Goal: Task Accomplishment & Management: Complete application form

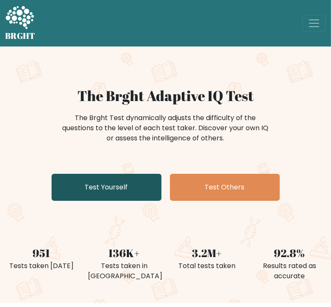
click at [141, 188] on link "Test Yourself" at bounding box center [107, 187] width 110 height 27
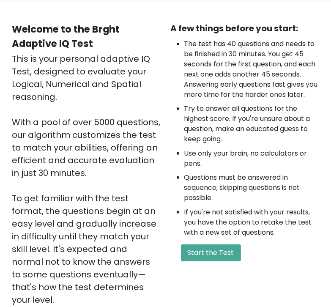
scroll to position [64, 0]
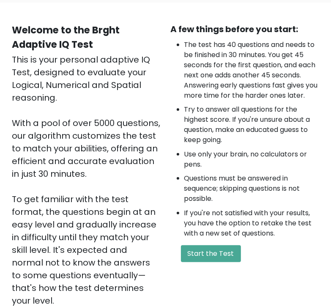
click at [211, 222] on li "If you're not satisfied with your results, you have the option to retake the te…" at bounding box center [251, 223] width 135 height 30
click at [220, 247] on button "Start the Test" at bounding box center [211, 253] width 60 height 17
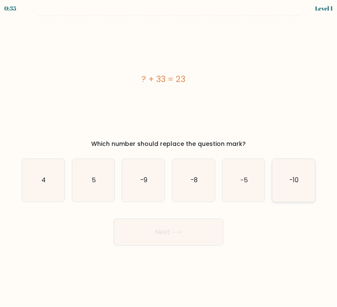
click at [302, 188] on icon "-10" at bounding box center [294, 180] width 43 height 43
click at [169, 158] on input "f. -10" at bounding box center [169, 155] width 0 height 4
radio input "true"
click at [187, 232] on button "Next" at bounding box center [169, 231] width 110 height 27
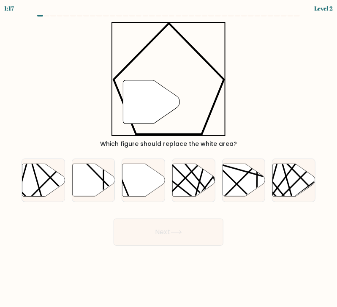
drag, startPoint x: 164, startPoint y: 111, endPoint x: 162, endPoint y: 81, distance: 30.5
click at [162, 81] on icon """ at bounding box center [169, 79] width 114 height 114
click at [196, 186] on icon at bounding box center [193, 180] width 43 height 33
click at [169, 158] on input "d." at bounding box center [169, 155] width 0 height 4
radio input "true"
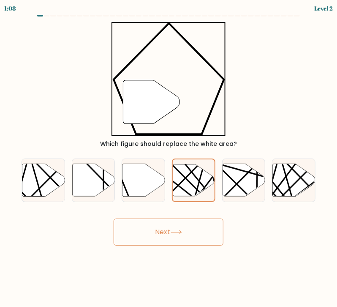
click at [188, 227] on button "Next" at bounding box center [169, 231] width 110 height 27
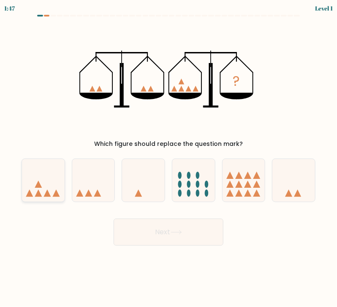
click at [51, 184] on icon at bounding box center [43, 180] width 43 height 35
click at [169, 158] on input "a." at bounding box center [169, 155] width 0 height 4
radio input "true"
click at [136, 221] on button "Next" at bounding box center [169, 231] width 110 height 27
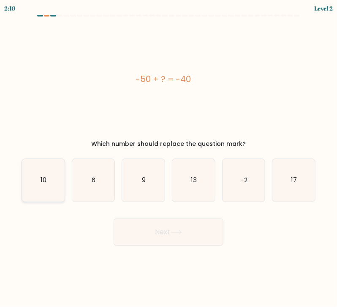
click at [39, 191] on icon "10" at bounding box center [43, 180] width 43 height 43
click at [169, 158] on input "a. 10" at bounding box center [169, 155] width 0 height 4
radio input "true"
click at [139, 235] on button "Next" at bounding box center [169, 231] width 110 height 27
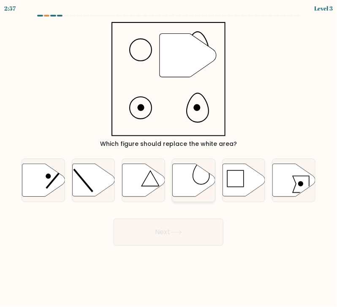
click at [192, 175] on icon at bounding box center [193, 180] width 43 height 33
click at [169, 158] on input "d." at bounding box center [169, 155] width 0 height 4
radio input "true"
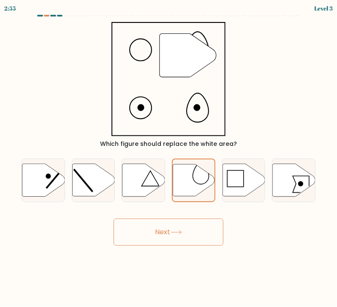
click at [208, 234] on button "Next" at bounding box center [169, 231] width 110 height 27
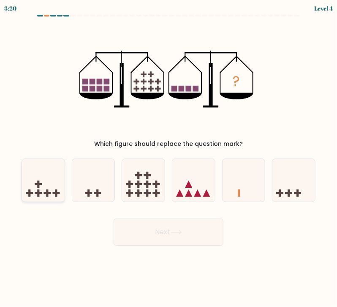
click at [42, 182] on icon at bounding box center [43, 180] width 43 height 35
click at [169, 158] on input "a." at bounding box center [169, 155] width 0 height 4
radio input "true"
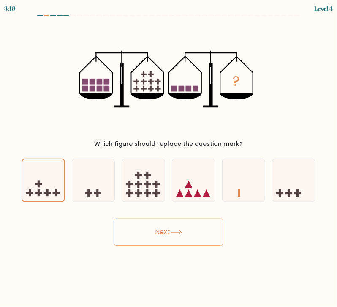
click at [167, 229] on button "Next" at bounding box center [169, 231] width 110 height 27
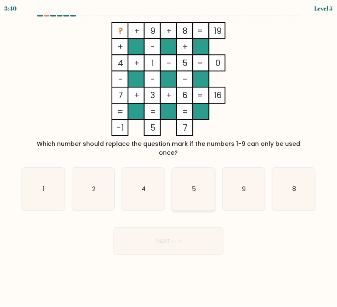
click at [188, 188] on icon "5" at bounding box center [193, 189] width 43 height 43
click at [169, 158] on input "d. 5" at bounding box center [169, 155] width 0 height 4
radio input "true"
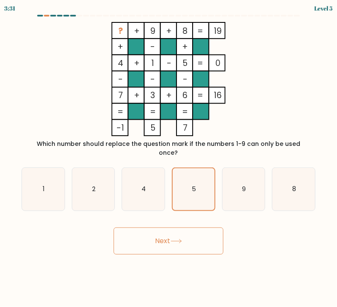
click at [185, 239] on button "Next" at bounding box center [169, 240] width 110 height 27
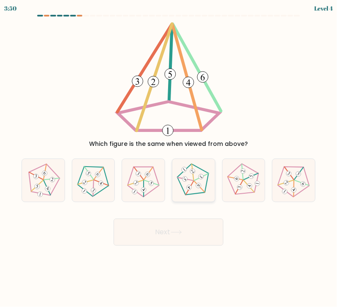
click at [187, 185] on icon at bounding box center [194, 180] width 34 height 34
click at [169, 158] on input "d." at bounding box center [169, 155] width 0 height 4
radio input "true"
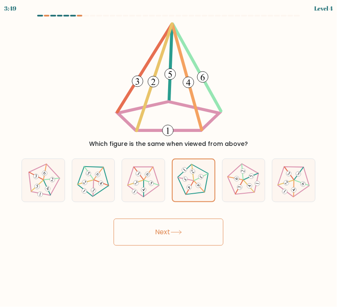
click at [200, 230] on button "Next" at bounding box center [169, 231] width 110 height 27
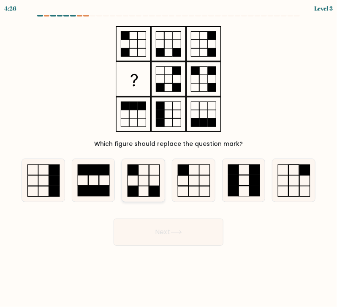
click at [147, 188] on icon at bounding box center [143, 180] width 43 height 43
click at [169, 158] on input "c." at bounding box center [169, 155] width 0 height 4
radio input "true"
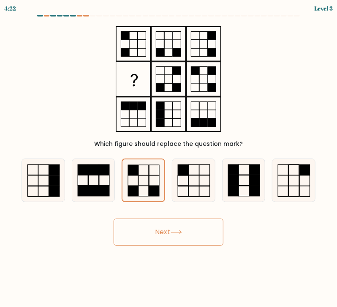
click at [156, 235] on button "Next" at bounding box center [169, 231] width 110 height 27
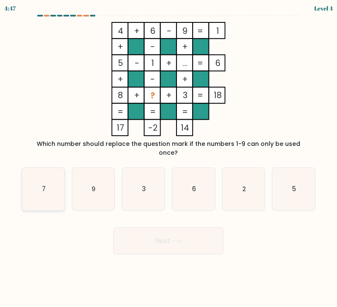
click at [48, 182] on icon "7" at bounding box center [43, 189] width 43 height 43
click at [169, 158] on input "a. 7" at bounding box center [169, 155] width 0 height 4
radio input "true"
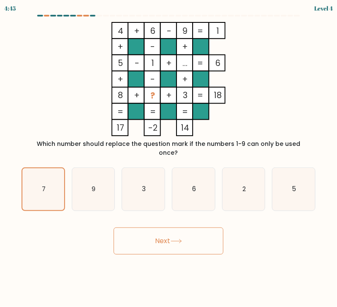
click at [132, 230] on button "Next" at bounding box center [169, 240] width 110 height 27
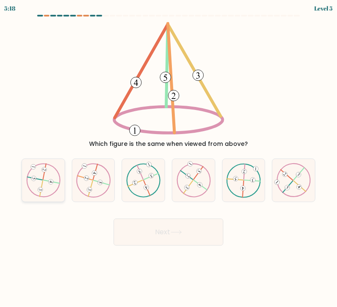
click at [32, 177] on 250 at bounding box center [34, 178] width 6 height 6
click at [169, 158] on input "a." at bounding box center [169, 155] width 0 height 4
radio input "true"
click at [135, 231] on button "Next" at bounding box center [169, 231] width 110 height 27
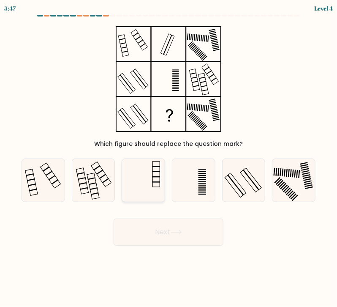
click at [155, 183] on icon at bounding box center [143, 180] width 43 height 43
click at [169, 158] on input "c." at bounding box center [169, 155] width 0 height 4
radio input "true"
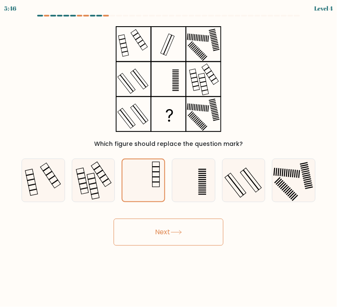
click at [171, 229] on button "Next" at bounding box center [169, 231] width 110 height 27
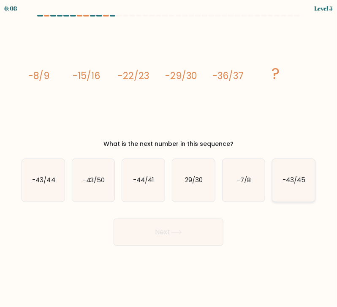
click at [292, 192] on icon "-43/45" at bounding box center [294, 180] width 43 height 43
click at [169, 158] on input "f. -43/45" at bounding box center [169, 155] width 0 height 4
radio input "true"
click at [187, 227] on button "Next" at bounding box center [169, 231] width 110 height 27
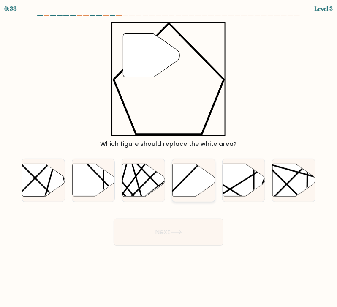
click at [197, 183] on icon at bounding box center [193, 180] width 43 height 33
click at [169, 158] on input "d." at bounding box center [169, 155] width 0 height 4
radio input "true"
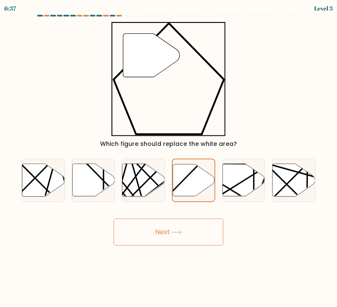
click at [188, 232] on button "Next" at bounding box center [169, 231] width 110 height 27
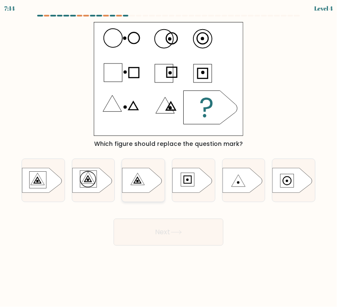
click at [139, 184] on icon at bounding box center [143, 180] width 40 height 25
click at [169, 158] on input "c." at bounding box center [169, 155] width 0 height 4
radio input "true"
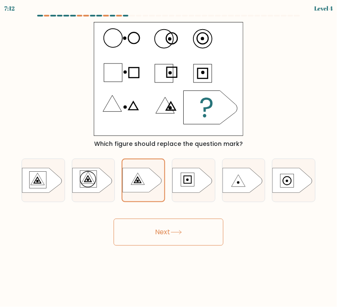
click at [157, 229] on button "Next" at bounding box center [169, 231] width 110 height 27
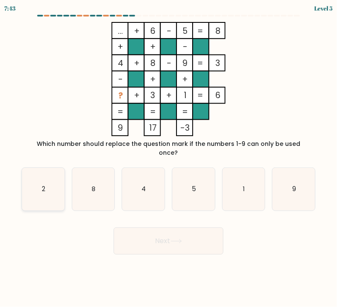
click at [30, 180] on icon "2" at bounding box center [43, 189] width 43 height 43
click at [169, 158] on input "a. 2" at bounding box center [169, 155] width 0 height 4
radio input "true"
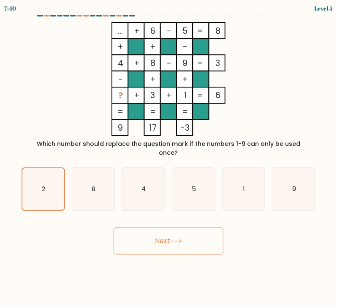
click at [164, 229] on button "Next" at bounding box center [169, 240] width 110 height 27
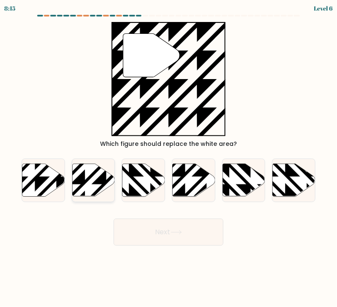
click at [91, 181] on icon at bounding box center [93, 180] width 43 height 33
click at [169, 158] on input "b." at bounding box center [169, 155] width 0 height 4
radio input "true"
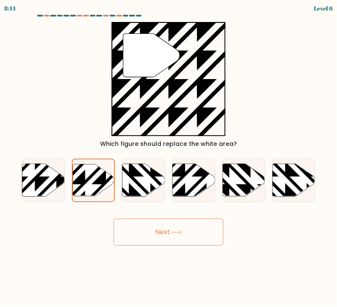
click at [159, 227] on button "Next" at bounding box center [169, 231] width 110 height 27
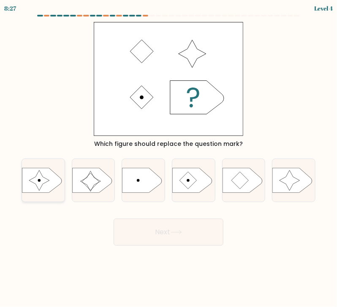
click at [30, 182] on icon at bounding box center [42, 180] width 40 height 25
click at [169, 158] on input "a." at bounding box center [169, 155] width 0 height 4
radio input "true"
click at [142, 225] on button "Next" at bounding box center [169, 231] width 110 height 27
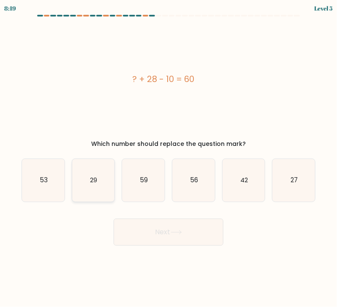
click at [89, 179] on icon "29" at bounding box center [93, 180] width 43 height 43
click at [169, 158] on input "b. 29" at bounding box center [169, 155] width 0 height 4
radio input "true"
click at [150, 183] on icon "59" at bounding box center [143, 180] width 43 height 43
click at [169, 158] on input "c. 59" at bounding box center [169, 155] width 0 height 4
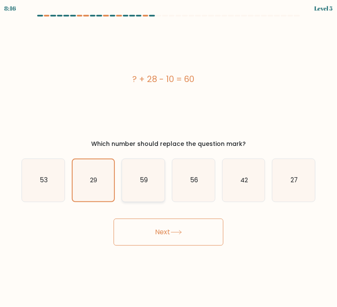
radio input "true"
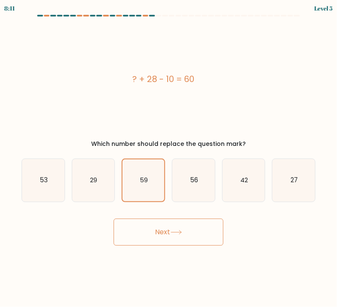
click at [157, 231] on button "Next" at bounding box center [169, 231] width 110 height 27
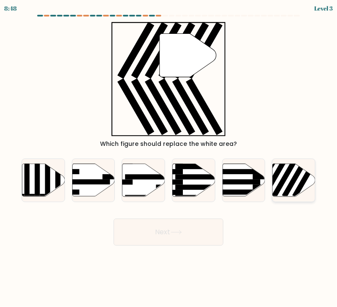
click at [296, 178] on rect at bounding box center [295, 176] width 27 height 43
click at [169, 158] on input "f." at bounding box center [169, 155] width 0 height 4
radio input "true"
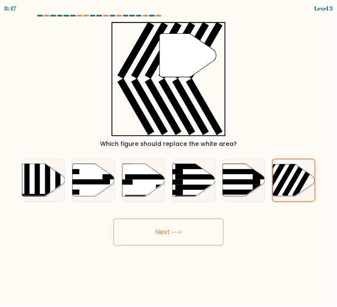
click at [173, 235] on button "Next" at bounding box center [169, 231] width 110 height 27
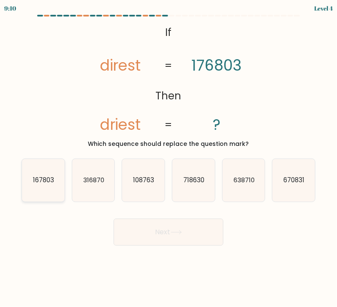
click at [33, 185] on icon "167803" at bounding box center [43, 180] width 43 height 43
click at [169, 158] on input "a. 167803" at bounding box center [169, 155] width 0 height 4
radio input "true"
click at [161, 229] on button "Next" at bounding box center [169, 231] width 110 height 27
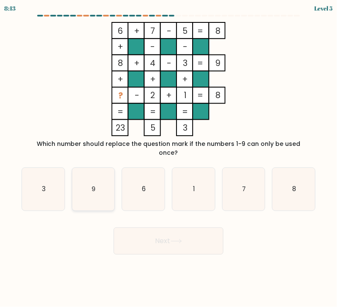
click at [96, 186] on icon "9" at bounding box center [93, 189] width 43 height 43
click at [169, 158] on input "b. 9" at bounding box center [169, 155] width 0 height 4
radio input "true"
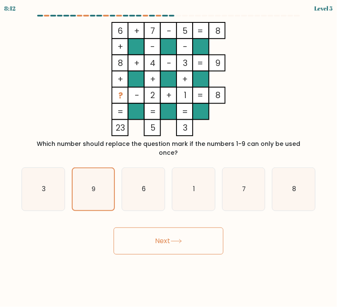
click at [184, 235] on button "Next" at bounding box center [169, 240] width 110 height 27
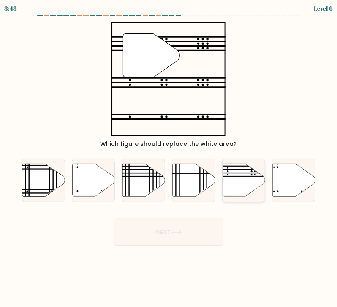
click at [253, 178] on icon at bounding box center [244, 180] width 43 height 33
click at [169, 158] on input "e." at bounding box center [169, 155] width 0 height 4
radio input "true"
click at [190, 234] on button "Next" at bounding box center [169, 231] width 110 height 27
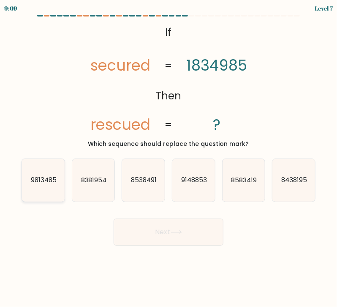
click at [53, 186] on icon "9813485" at bounding box center [43, 180] width 43 height 43
click at [169, 158] on input "a. 9813485" at bounding box center [169, 155] width 0 height 4
radio input "true"
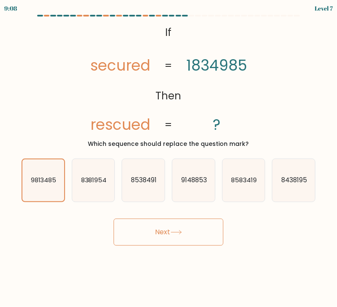
click at [163, 232] on button "Next" at bounding box center [169, 231] width 110 height 27
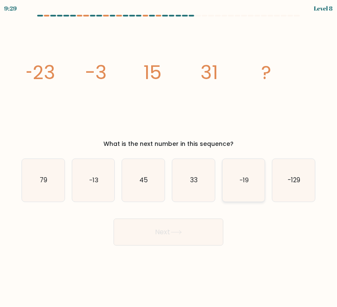
click at [244, 190] on icon "-19" at bounding box center [244, 180] width 43 height 43
click at [169, 158] on input "e. -19" at bounding box center [169, 155] width 0 height 4
radio input "true"
click at [185, 238] on button "Next" at bounding box center [169, 231] width 110 height 27
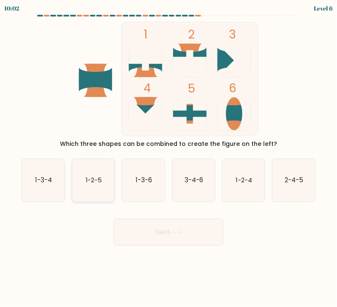
click at [85, 186] on icon "1-2-5" at bounding box center [93, 180] width 43 height 43
click at [169, 158] on input "b. 1-2-5" at bounding box center [169, 155] width 0 height 4
radio input "true"
click at [143, 222] on button "Next" at bounding box center [169, 231] width 110 height 27
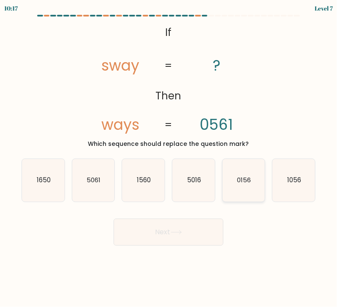
click at [245, 183] on text "0156" at bounding box center [244, 179] width 14 height 9
click at [169, 158] on input "e. 0156" at bounding box center [169, 155] width 0 height 4
radio input "true"
click at [200, 217] on div "Next" at bounding box center [168, 228] width 304 height 33
click at [198, 229] on button "Next" at bounding box center [169, 231] width 110 height 27
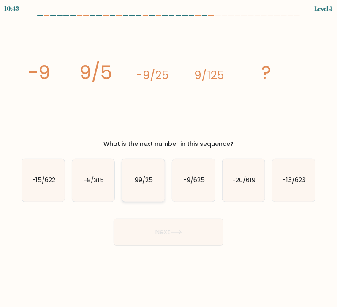
click at [141, 191] on icon "99/25" at bounding box center [143, 180] width 43 height 43
click at [169, 158] on input "c. 99/25" at bounding box center [169, 155] width 0 height 4
radio input "true"
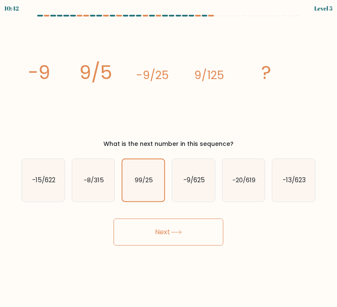
click at [160, 221] on button "Next" at bounding box center [169, 231] width 110 height 27
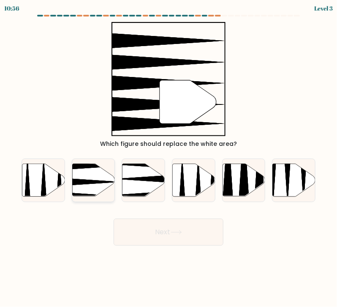
click at [106, 183] on icon at bounding box center [93, 180] width 43 height 33
click at [169, 158] on input "b." at bounding box center [169, 155] width 0 height 4
radio input "true"
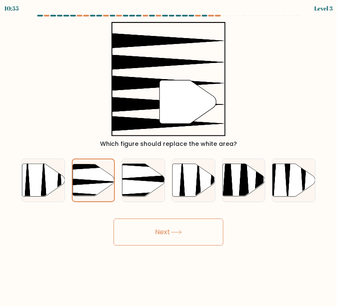
click at [175, 227] on button "Next" at bounding box center [169, 231] width 110 height 27
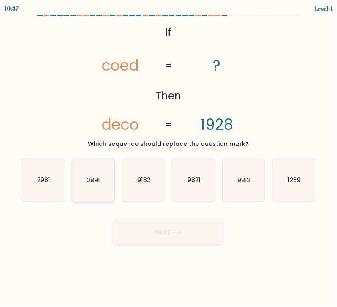
click at [101, 186] on icon "2891" at bounding box center [93, 180] width 43 height 43
click at [169, 158] on input "b. 2891" at bounding box center [169, 155] width 0 height 4
radio input "true"
click at [169, 233] on button "Next" at bounding box center [169, 231] width 110 height 27
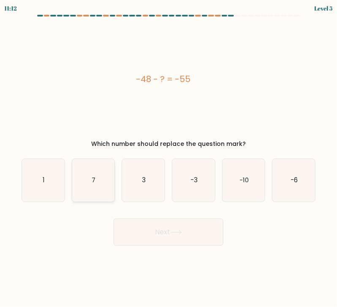
click at [101, 188] on icon "7" at bounding box center [93, 180] width 43 height 43
click at [169, 158] on input "b. 7" at bounding box center [169, 155] width 0 height 4
radio input "true"
click at [133, 220] on button "Next" at bounding box center [169, 231] width 110 height 27
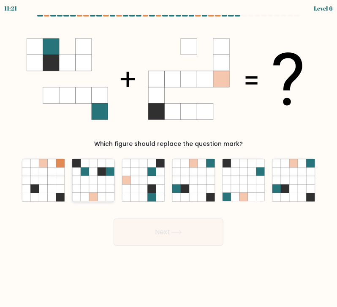
click at [106, 185] on icon at bounding box center [110, 188] width 8 height 8
click at [169, 158] on input "b." at bounding box center [169, 155] width 0 height 4
radio input "true"
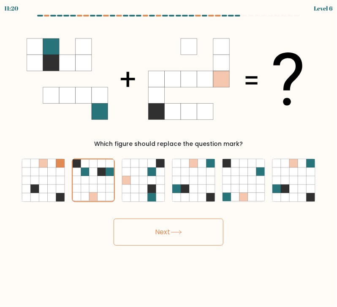
click at [157, 236] on button "Next" at bounding box center [169, 231] width 110 height 27
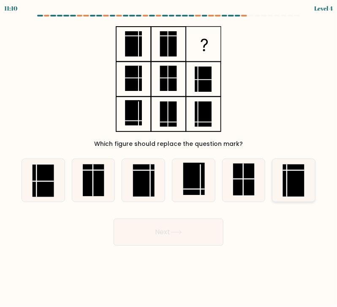
click at [296, 191] on rect at bounding box center [294, 180] width 22 height 32
click at [169, 158] on input "f." at bounding box center [169, 155] width 0 height 4
radio input "true"
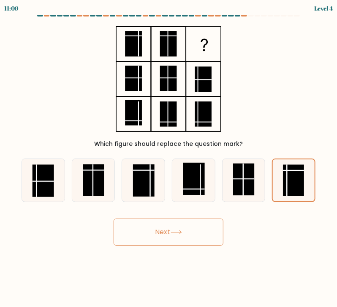
click at [193, 229] on button "Next" at bounding box center [169, 231] width 110 height 27
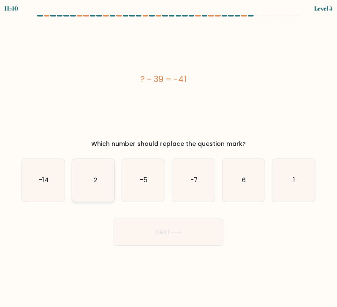
click at [106, 193] on icon "-2" at bounding box center [93, 180] width 43 height 43
click at [169, 158] on input "b. -2" at bounding box center [169, 155] width 0 height 4
radio input "true"
drag, startPoint x: 156, startPoint y: 233, endPoint x: 162, endPoint y: 261, distance: 28.6
click at [162, 261] on body "11:37 Level 5 6" at bounding box center [168, 153] width 337 height 307
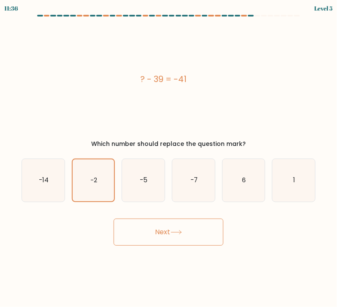
click at [170, 231] on button "Next" at bounding box center [169, 231] width 110 height 27
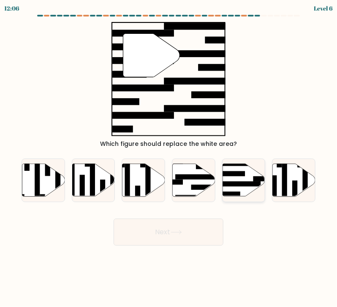
click at [240, 191] on icon at bounding box center [244, 180] width 43 height 33
click at [169, 158] on input "e." at bounding box center [169, 155] width 0 height 4
radio input "true"
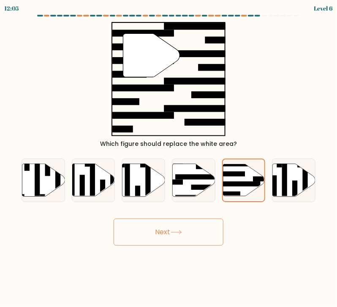
click at [213, 229] on button "Next" at bounding box center [169, 231] width 110 height 27
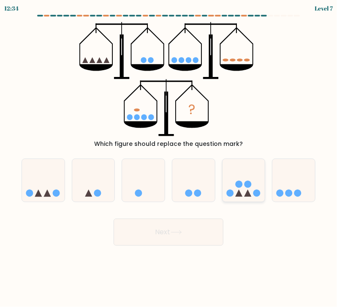
click at [236, 185] on circle at bounding box center [238, 183] width 7 height 7
click at [169, 158] on input "e." at bounding box center [169, 155] width 0 height 4
radio input "true"
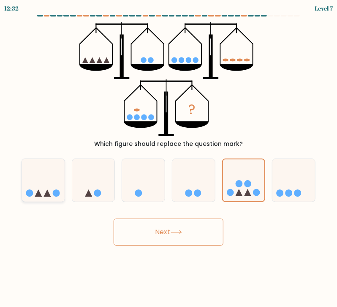
click at [52, 181] on icon at bounding box center [43, 180] width 43 height 35
click at [169, 158] on input "a." at bounding box center [169, 155] width 0 height 4
radio input "true"
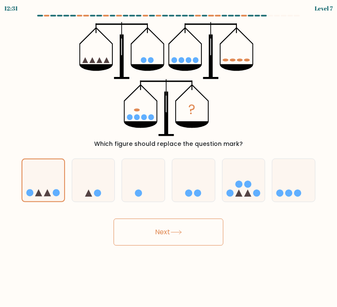
click at [157, 228] on button "Next" at bounding box center [169, 231] width 110 height 27
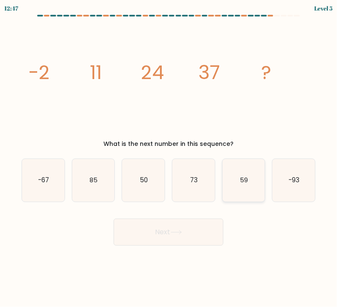
click at [245, 191] on icon "59" at bounding box center [244, 180] width 43 height 43
click at [169, 158] on input "e. 59" at bounding box center [169, 155] width 0 height 4
radio input "true"
click at [181, 231] on icon at bounding box center [176, 232] width 11 height 5
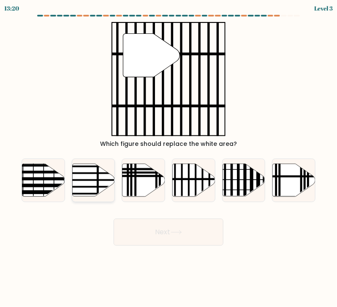
click at [91, 184] on icon at bounding box center [93, 180] width 43 height 33
click at [169, 158] on input "b." at bounding box center [169, 155] width 0 height 4
radio input "true"
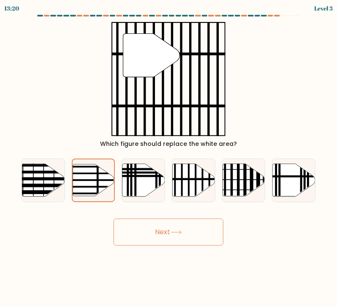
click at [131, 230] on button "Next" at bounding box center [169, 231] width 110 height 27
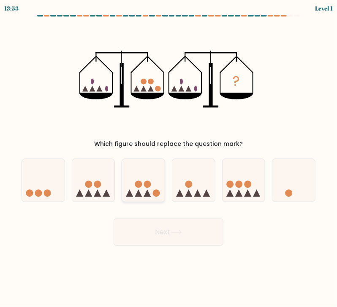
click at [145, 191] on icon at bounding box center [143, 180] width 43 height 35
click at [169, 158] on input "c." at bounding box center [169, 155] width 0 height 4
radio input "true"
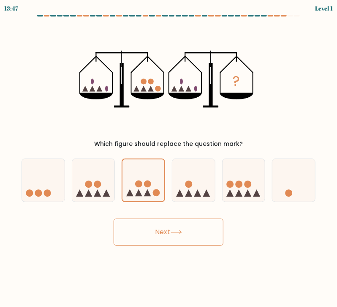
click at [191, 229] on button "Next" at bounding box center [169, 231] width 110 height 27
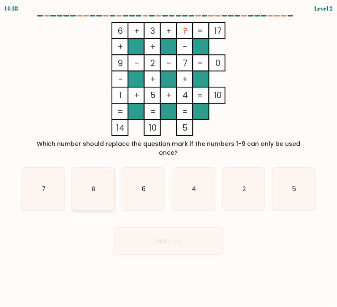
click at [90, 183] on icon "8" at bounding box center [93, 189] width 43 height 43
click at [169, 158] on input "b. 8" at bounding box center [169, 155] width 0 height 4
radio input "true"
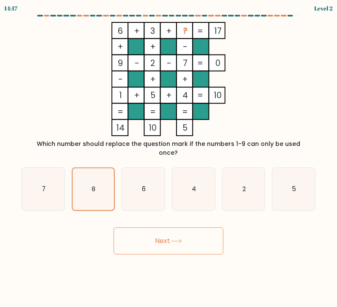
click at [147, 227] on button "Next" at bounding box center [169, 240] width 110 height 27
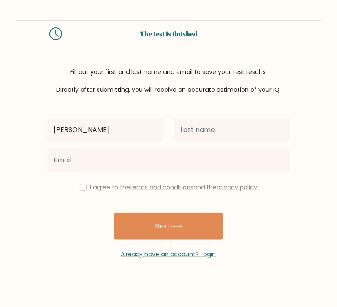
type input "[PERSON_NAME]"
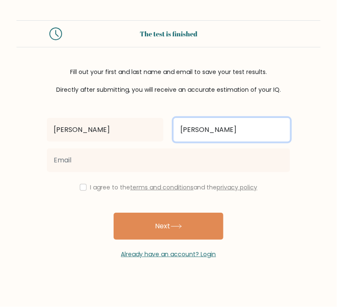
type input "[PERSON_NAME]"
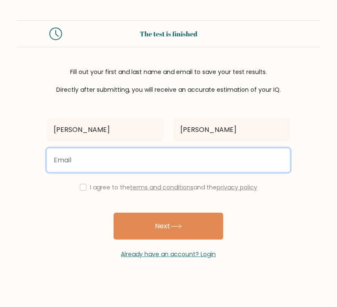
click at [78, 163] on input "email" at bounding box center [168, 160] width 243 height 24
type input "[EMAIL_ADDRESS][DOMAIN_NAME]"
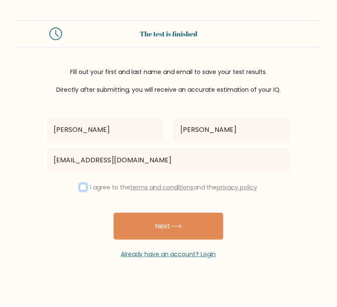
click at [82, 188] on input "checkbox" at bounding box center [83, 187] width 7 height 7
checkbox input "true"
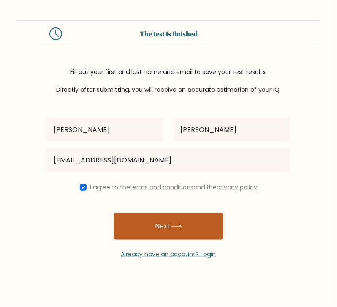
click at [169, 228] on button "Next" at bounding box center [169, 226] width 110 height 27
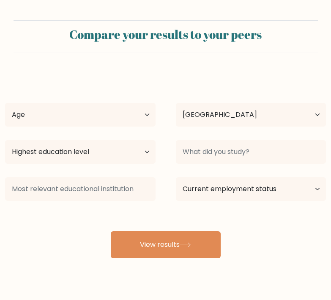
select select "US"
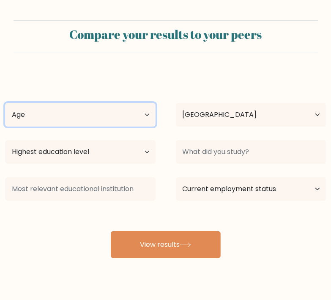
click at [120, 121] on select "Age Under [DEMOGRAPHIC_DATA] [DEMOGRAPHIC_DATA] [DEMOGRAPHIC_DATA] [DEMOGRAPHIC…" at bounding box center [80, 115] width 150 height 24
select select "18_24"
click at [5, 103] on select "Age Under [DEMOGRAPHIC_DATA] [DEMOGRAPHIC_DATA] [DEMOGRAPHIC_DATA] [DEMOGRAPHIC…" at bounding box center [80, 115] width 150 height 24
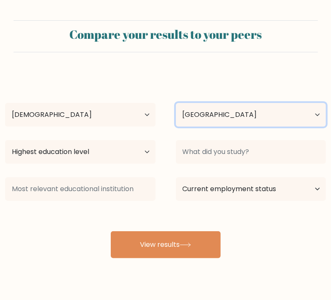
click at [231, 118] on select "Country [GEOGRAPHIC_DATA] [GEOGRAPHIC_DATA] [GEOGRAPHIC_DATA] [US_STATE] [GEOGR…" at bounding box center [251, 115] width 150 height 24
click at [232, 119] on select "Country [GEOGRAPHIC_DATA] [GEOGRAPHIC_DATA] [GEOGRAPHIC_DATA] [US_STATE] [GEOGR…" at bounding box center [251, 115] width 150 height 24
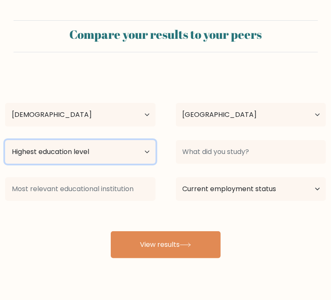
click at [139, 151] on select "Highest education level No schooling Primary Lower Secondary Upper Secondary Oc…" at bounding box center [80, 152] width 150 height 24
click at [5, 140] on select "Highest education level No schooling Primary Lower Secondary Upper Secondary Oc…" at bounding box center [80, 152] width 150 height 24
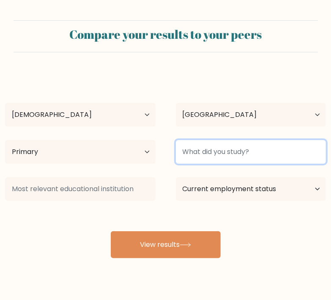
click at [226, 161] on input at bounding box center [251, 152] width 150 height 24
click at [225, 155] on input at bounding box center [251, 152] width 150 height 24
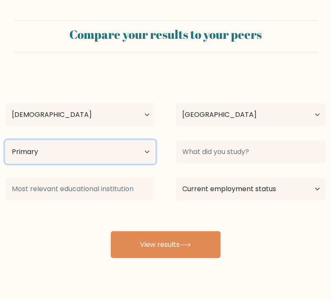
click at [143, 150] on select "Highest education level No schooling Primary Lower Secondary Upper Secondary Oc…" at bounding box center [80, 152] width 150 height 24
click at [5, 140] on select "Highest education level No schooling Primary Lower Secondary Upper Secondary Oc…" at bounding box center [80, 152] width 150 height 24
click at [113, 153] on select "Highest education level No schooling Primary Lower Secondary Upper Secondary Oc…" at bounding box center [80, 152] width 150 height 24
select select "primary"
click at [5, 140] on select "Highest education level No schooling Primary Lower Secondary Upper Secondary Oc…" at bounding box center [80, 152] width 150 height 24
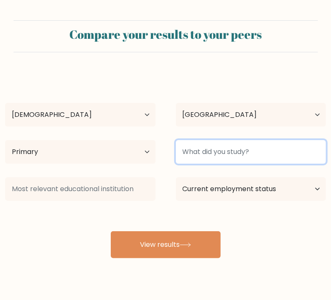
click at [216, 150] on input at bounding box center [251, 152] width 150 height 24
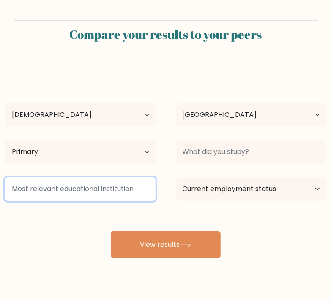
click at [91, 188] on input at bounding box center [80, 189] width 150 height 24
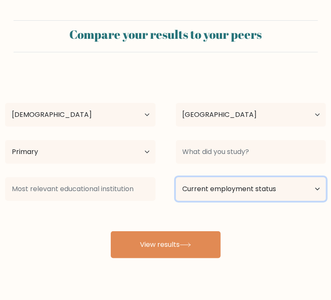
click at [209, 194] on select "Current employment status Employed Student Retired Other / prefer not to answer" at bounding box center [251, 189] width 150 height 24
select select "student"
click at [176, 177] on select "Current employment status Employed Student Retired Other / prefer not to answer" at bounding box center [251, 189] width 150 height 24
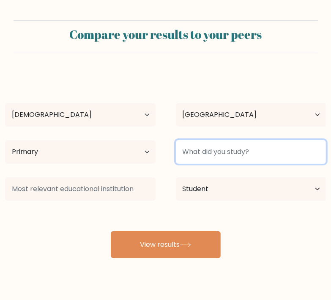
click at [217, 162] on input at bounding box center [251, 152] width 150 height 24
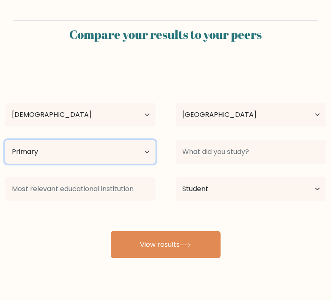
click at [115, 153] on select "Highest education level No schooling Primary Lower Secondary Upper Secondary Oc…" at bounding box center [80, 152] width 150 height 24
click at [5, 140] on select "Highest education level No schooling Primary Lower Secondary Upper Secondary Oc…" at bounding box center [80, 152] width 150 height 24
click at [112, 151] on select "Highest education level No schooling Primary Lower Secondary Upper Secondary Oc…" at bounding box center [80, 152] width 150 height 24
click at [5, 140] on select "Highest education level No schooling Primary Lower Secondary Upper Secondary Oc…" at bounding box center [80, 152] width 150 height 24
click at [98, 159] on select "Highest education level No schooling Primary Lower Secondary Upper Secondary Oc…" at bounding box center [80, 152] width 150 height 24
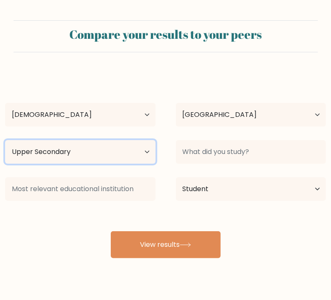
select select "primary"
click at [5, 140] on select "Highest education level No schooling Primary Lower Secondary Upper Secondary Oc…" at bounding box center [80, 152] width 150 height 24
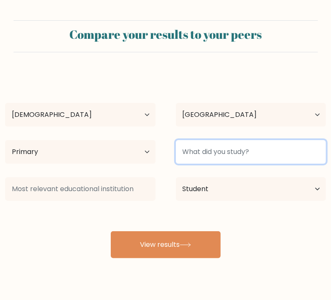
click at [219, 156] on input at bounding box center [251, 152] width 150 height 24
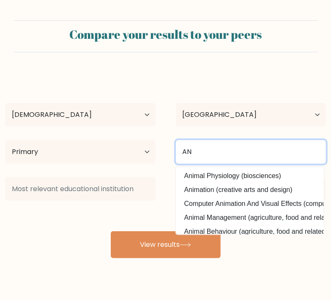
type input "A"
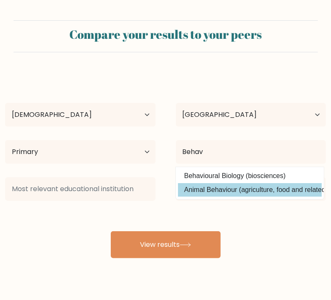
click at [239, 190] on div "Maria Taylor Age Under 18 years old 18-24 years old 25-34 years old 35-44 years…" at bounding box center [165, 166] width 331 height 186
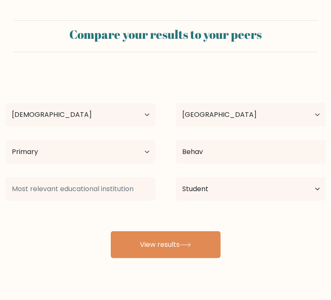
click at [229, 166] on div "Behav Behavioural Biology (biosciences) Animal Behaviour (agriculture, food and…" at bounding box center [251, 152] width 171 height 30
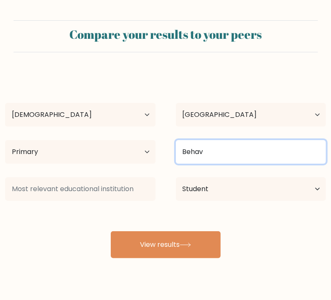
click at [223, 157] on input "Behav" at bounding box center [251, 152] width 150 height 24
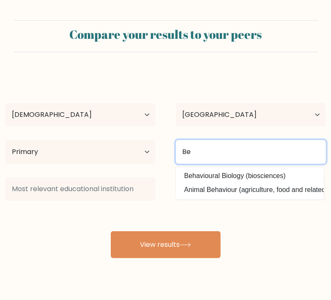
type input "B"
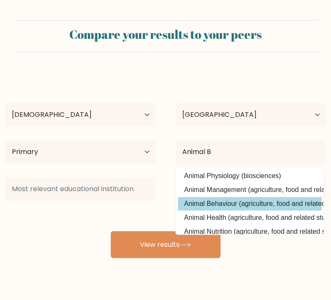
click at [240, 206] on div "Maria Taylor Age Under 18 years old 18-24 years old 25-34 years old 35-44 years…" at bounding box center [165, 166] width 331 height 186
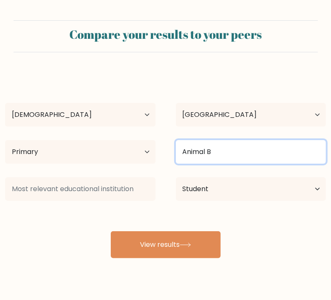
click at [228, 158] on input "Animal B" at bounding box center [251, 152] width 150 height 24
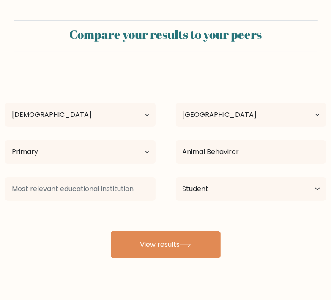
click at [247, 205] on div "Maria Taylor Age Under 18 years old 18-24 years old 25-34 years old 35-44 years…" at bounding box center [165, 166] width 331 height 186
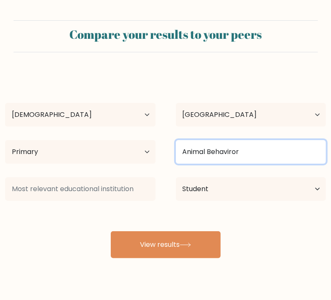
click at [259, 142] on input "Animal Behaviror" at bounding box center [251, 152] width 150 height 24
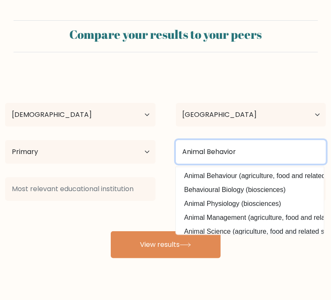
type input "Animal Behavior"
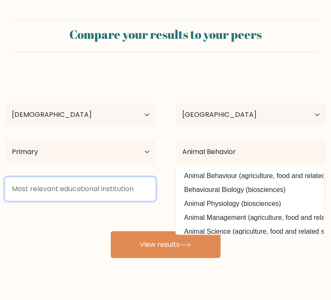
click at [112, 194] on input at bounding box center [80, 189] width 150 height 24
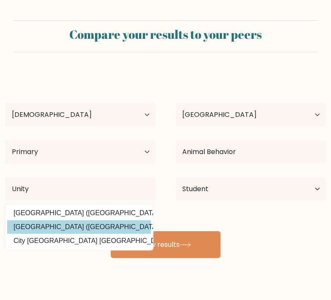
click at [85, 228] on div "Maria Taylor Age Under 18 years old 18-24 years old 25-34 years old 35-44 years…" at bounding box center [165, 166] width 331 height 186
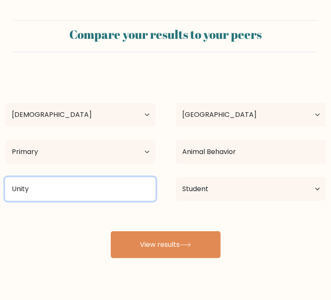
click at [135, 180] on input "Unity" at bounding box center [80, 189] width 150 height 24
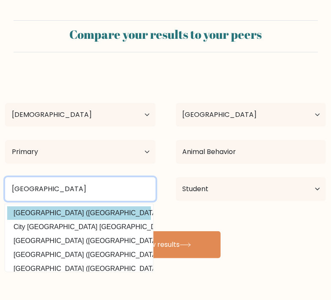
type input "Unity College"
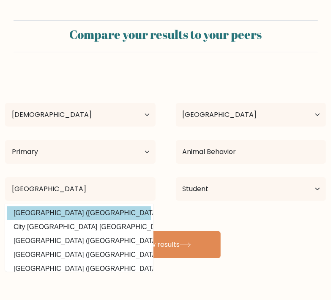
click at [125, 215] on div "Maria Taylor Age Under 18 years old 18-24 years old 25-34 years old 35-44 years…" at bounding box center [165, 166] width 331 height 186
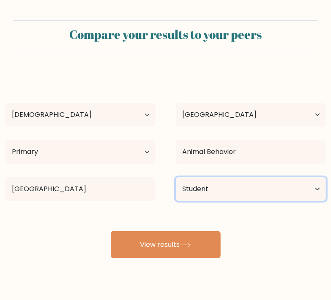
click at [205, 186] on select "Current employment status Employed Student Retired Other / prefer not to answer" at bounding box center [251, 189] width 150 height 24
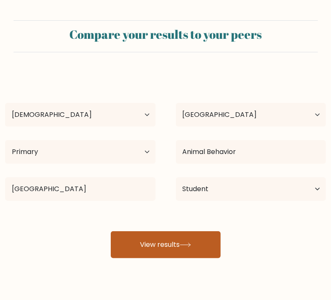
click at [118, 252] on button "View results" at bounding box center [166, 245] width 110 height 27
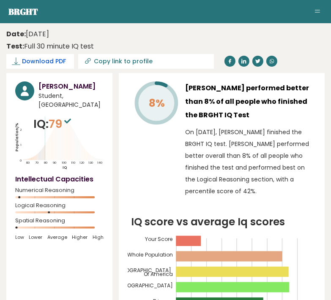
click at [64, 65] on link "Download PDF" at bounding box center [40, 61] width 68 height 15
